Goal: Browse casually: Explore the website without a specific task or goal

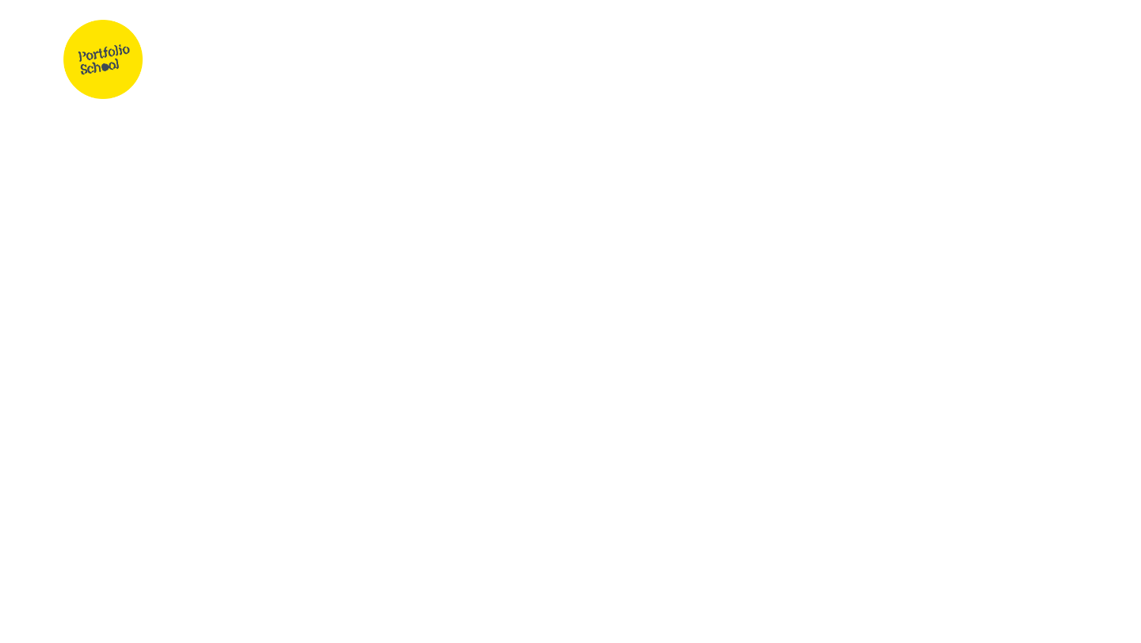
click at [604, 59] on span "Home" at bounding box center [600, 60] width 37 height 17
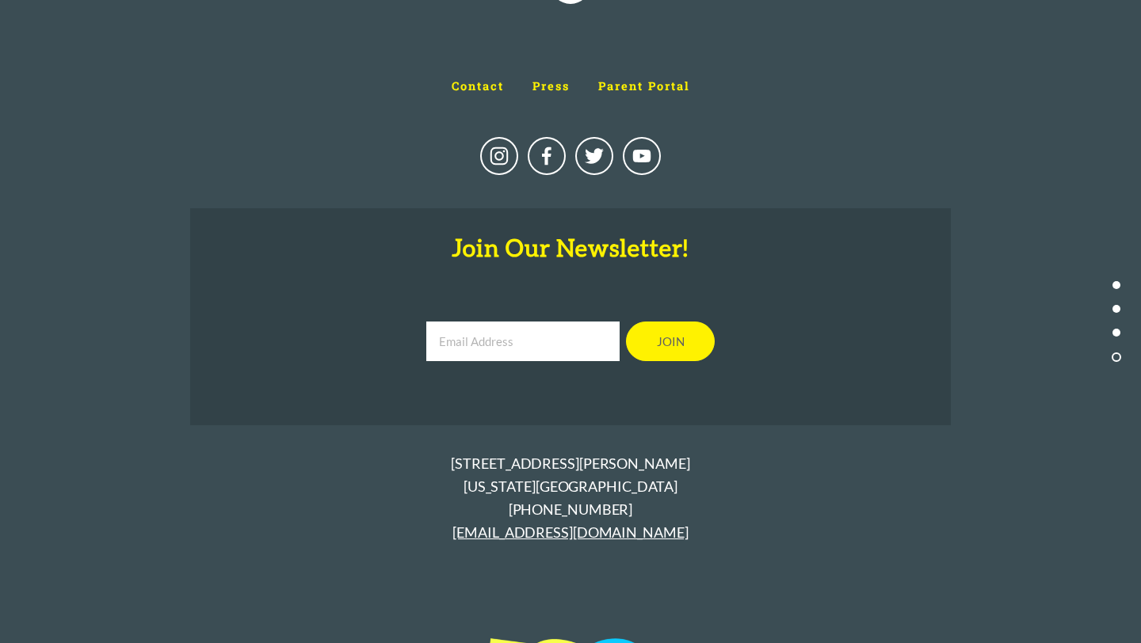
scroll to position [7651, 0]
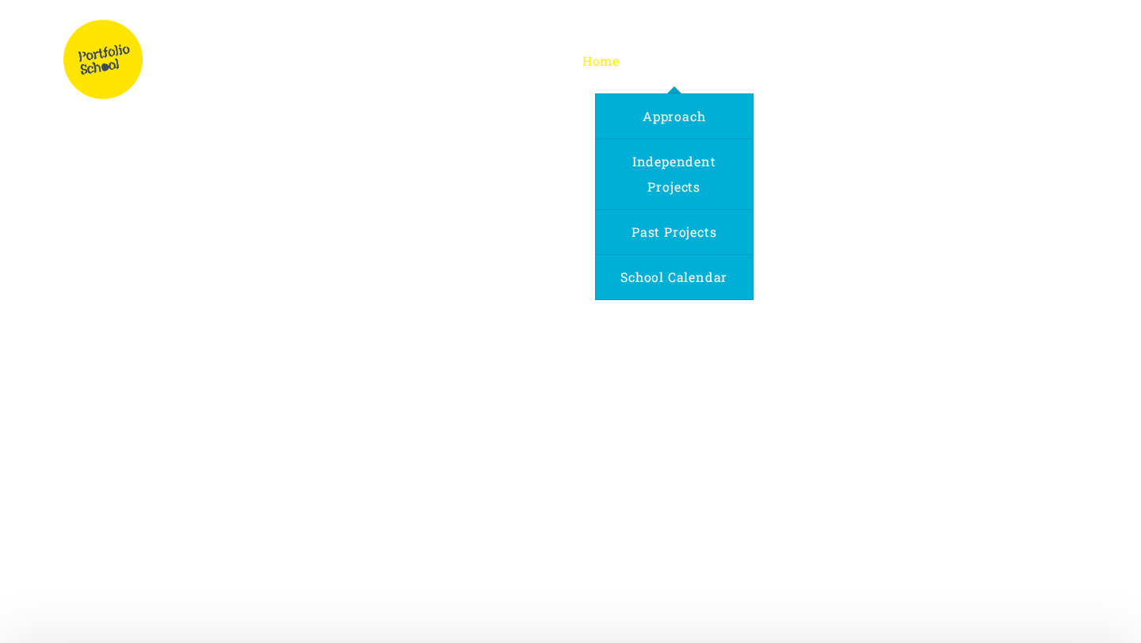
click at [681, 67] on span "Program" at bounding box center [674, 60] width 57 height 17
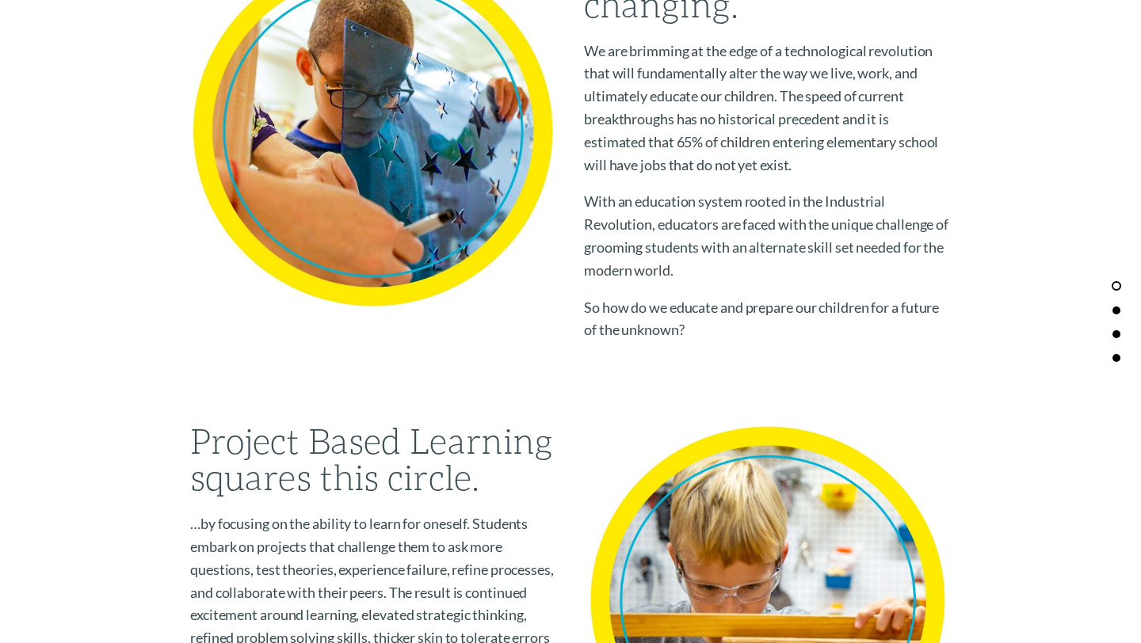
scroll to position [1017, 0]
